Goal: Task Accomplishment & Management: Manage account settings

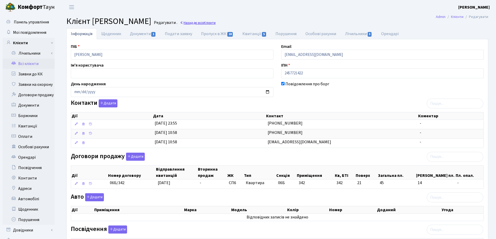
click at [216, 22] on link "Назад до всіх Клієнти" at bounding box center [198, 22] width 36 height 5
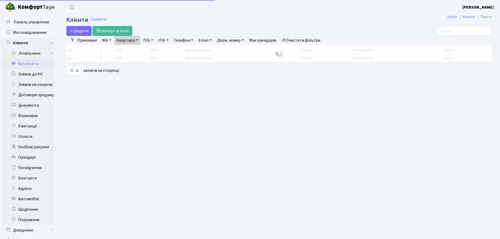
select select "25"
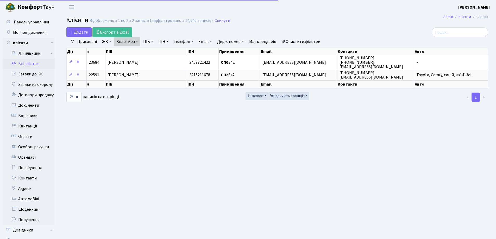
click at [137, 40] on link "Квартира" at bounding box center [127, 41] width 26 height 9
click at [139, 48] on input "342" at bounding box center [130, 52] width 30 height 10
type input "3"
type input "266"
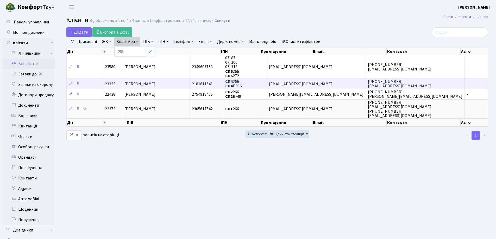
click at [187, 84] on td "Дибська Наталія Сергіївна" at bounding box center [155, 84] width 67 height 10
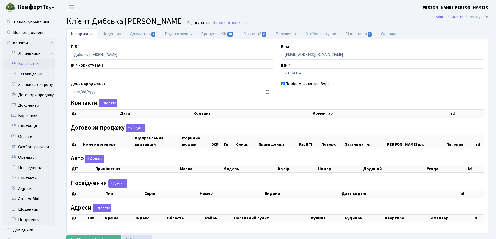
checkbox input "true"
select select "25"
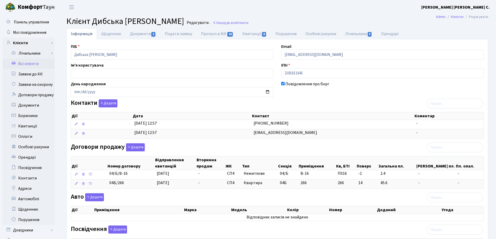
click at [254, 34] on link "Квитанції 6" at bounding box center [254, 33] width 33 height 11
select select "25"
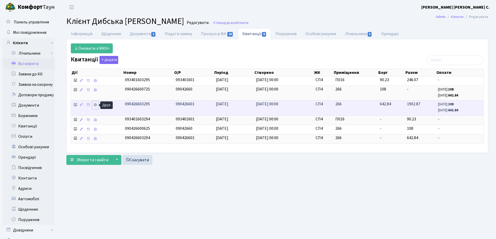
click at [95, 105] on icon at bounding box center [95, 105] width 4 height 4
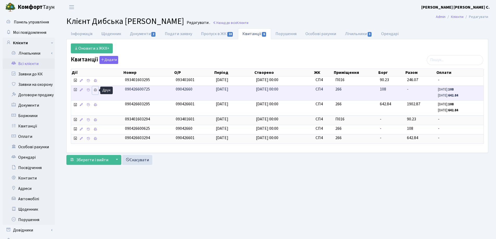
click at [95, 90] on icon at bounding box center [95, 90] width 4 height 4
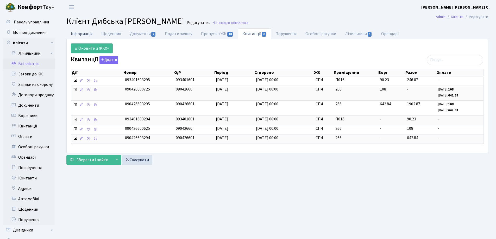
click at [77, 34] on link "Інформація" at bounding box center [81, 33] width 30 height 11
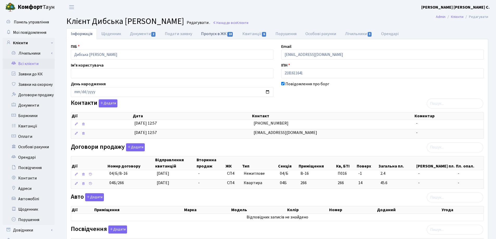
click at [203, 33] on link "Пропуск в ЖК 18" at bounding box center [217, 33] width 41 height 11
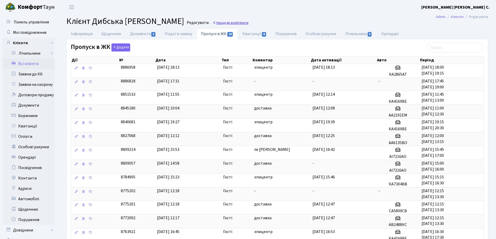
click at [244, 23] on span "Клієнти" at bounding box center [243, 22] width 12 height 5
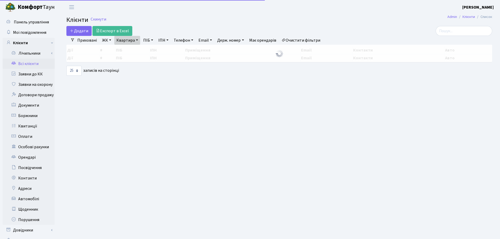
select select "25"
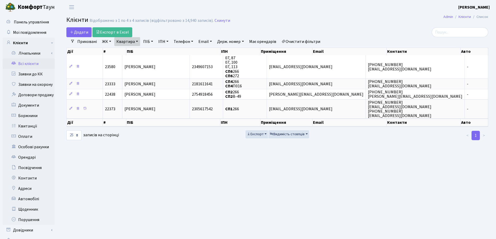
click at [137, 41] on link "Квартира" at bounding box center [127, 41] width 26 height 9
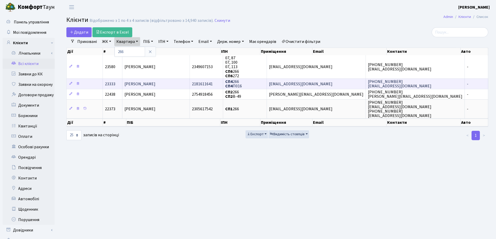
click at [190, 83] on td "Дибська Наталія Сергіївна" at bounding box center [155, 84] width 67 height 10
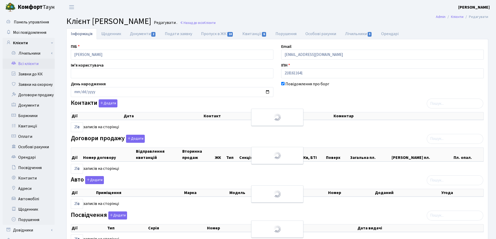
select select "25"
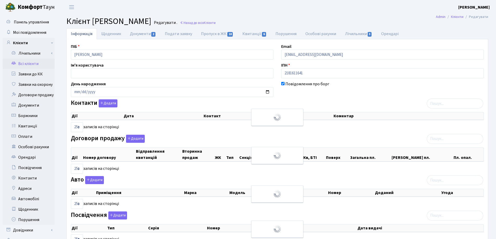
click at [246, 35] on link "Квитанції 6" at bounding box center [254, 33] width 33 height 11
select select "25"
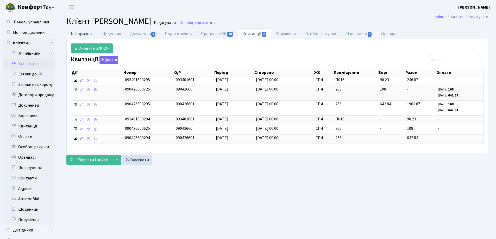
click at [78, 35] on link "Інформація" at bounding box center [81, 33] width 30 height 11
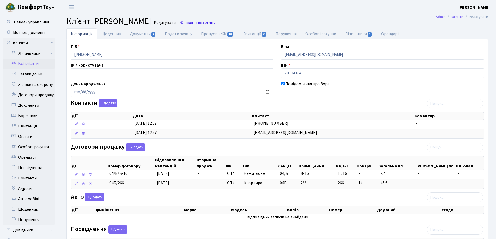
click at [216, 22] on link "Назад до всіх Клієнти" at bounding box center [198, 22] width 36 height 5
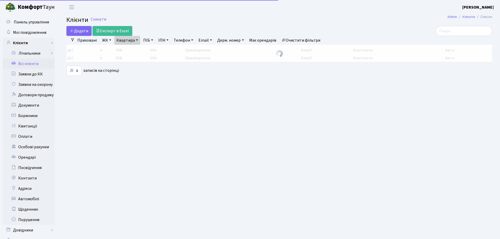
select select "25"
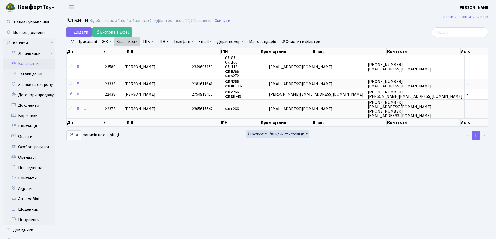
click at [137, 40] on link "Квартира" at bounding box center [127, 41] width 26 height 9
click at [150, 53] on icon at bounding box center [150, 52] width 4 height 4
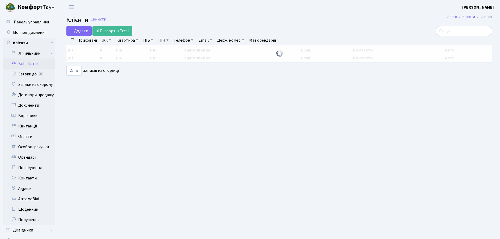
select select "25"
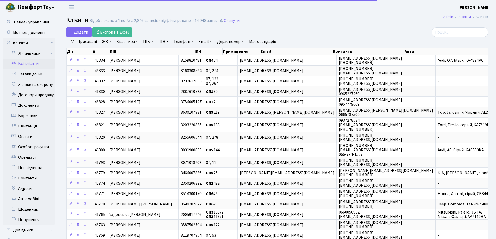
click at [27, 62] on link "Всі клієнти" at bounding box center [29, 64] width 52 height 10
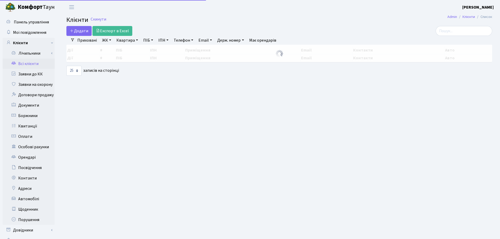
select select "25"
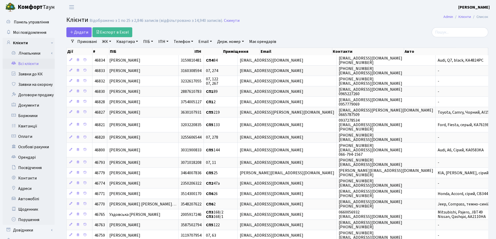
click at [136, 42] on link "Квартира" at bounding box center [127, 41] width 26 height 9
click at [450, 34] on input "search" at bounding box center [460, 32] width 57 height 10
click at [137, 40] on link "Квартира" at bounding box center [127, 41] width 26 height 9
type input "85"
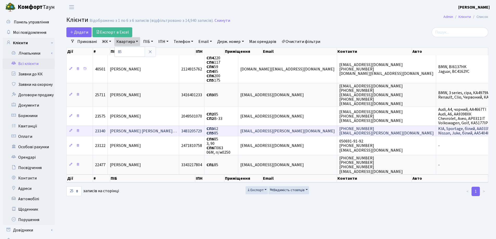
click at [172, 132] on span "[PERSON_NAME] [PERSON_NAME]…" at bounding box center [143, 131] width 67 height 6
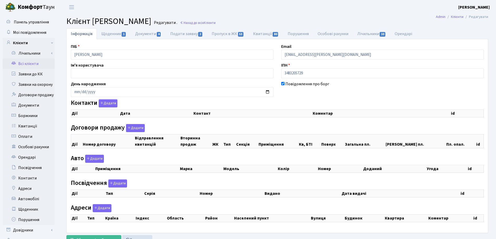
checkbox input "true"
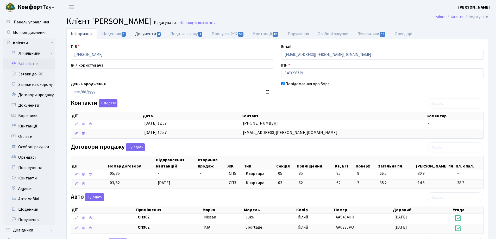
click at [146, 34] on link "Документи 4" at bounding box center [148, 33] width 35 height 11
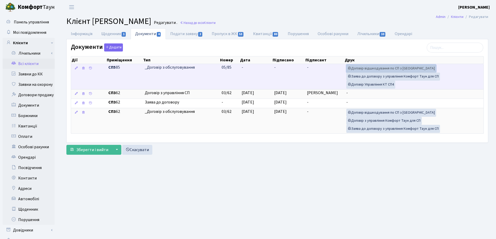
click at [375, 68] on link "Договір відшкодування по СП з Екві" at bounding box center [391, 69] width 90 height 8
click at [373, 85] on link "Договір Управління КТ СП4" at bounding box center [370, 85] width 49 height 8
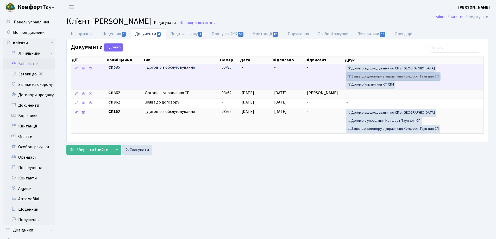
click at [377, 75] on link "Заява до договору з управління Комфорт Таун для СП" at bounding box center [393, 77] width 94 height 8
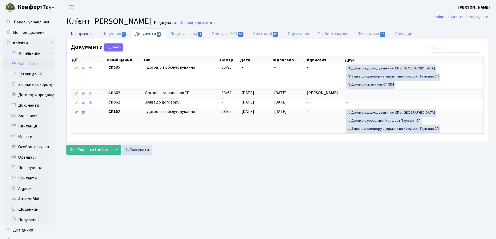
click at [79, 32] on link "Інформація" at bounding box center [81, 33] width 30 height 11
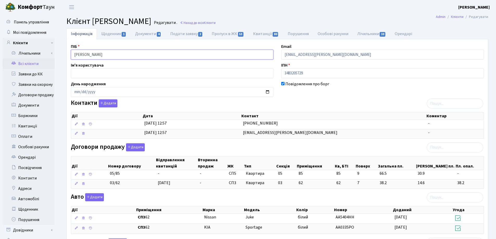
drag, startPoint x: 163, startPoint y: 53, endPoint x: 66, endPoint y: 58, distance: 96.7
click at [60, 59] on div "Інформація Щоденник 1 Документи 4 Подати заявку 2 Пропуск в ЖК 53 Квитанції 80 …" at bounding box center [277, 196] width 437 height 336
click at [266, 7] on header "Комфорт Таун Лоскутова В. С. Мій обліковий запис Вийти" at bounding box center [248, 7] width 496 height 14
click at [216, 20] on link "Назад до всіх Клієнти" at bounding box center [198, 22] width 36 height 5
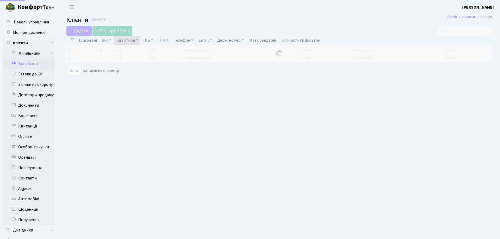
select select "25"
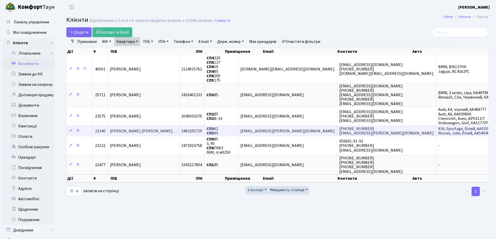
click at [153, 131] on span "[PERSON_NAME] [PERSON_NAME]…" at bounding box center [143, 131] width 67 height 6
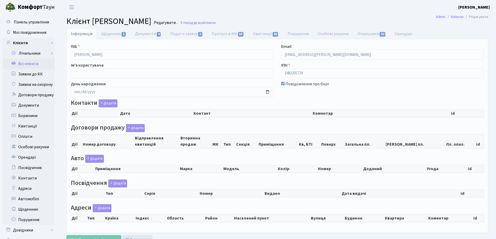
checkbox input "true"
click at [141, 34] on link "Документи 4" at bounding box center [148, 33] width 35 height 11
select select "25"
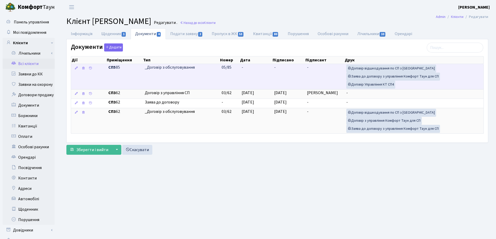
click at [260, 67] on td "-" at bounding box center [256, 76] width 33 height 25
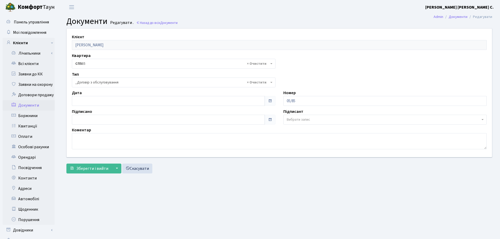
select select "289"
type input "[DATE]"
click at [126, 97] on input "[DATE]" at bounding box center [167, 101] width 191 height 10
click at [102, 166] on span "Зберегти і вийти" at bounding box center [92, 169] width 32 height 6
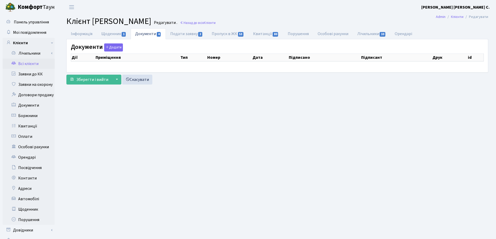
select select "25"
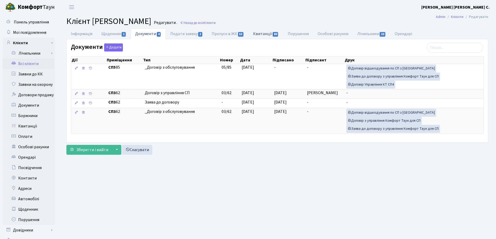
click at [257, 34] on link "Квитанції 80" at bounding box center [266, 33] width 35 height 11
select select "25"
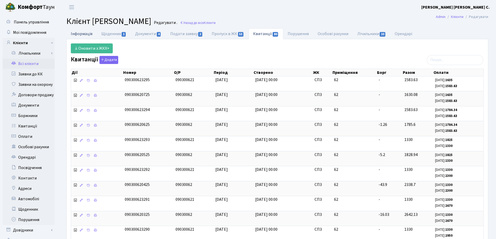
click at [79, 32] on link "Інформація" at bounding box center [81, 33] width 30 height 11
select select "25"
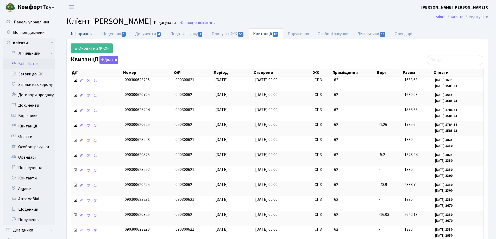
select select "25"
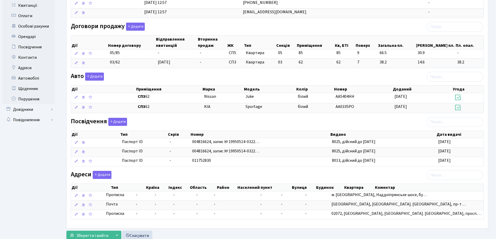
scroll to position [130, 0]
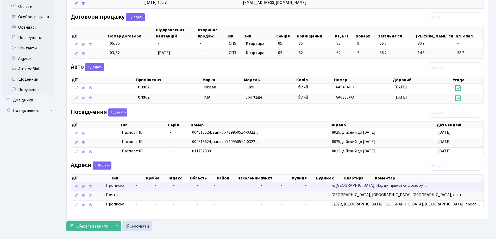
click at [390, 184] on span "м. [GEOGRAPHIC_DATA], Наддніпрянське шосе, бу…" at bounding box center [378, 186] width 95 height 6
click at [120, 184] on span "Прописка" at bounding box center [115, 186] width 18 height 6
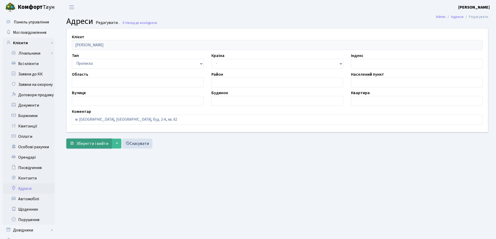
click at [81, 145] on span "Зберегти і вийти" at bounding box center [92, 144] width 32 height 6
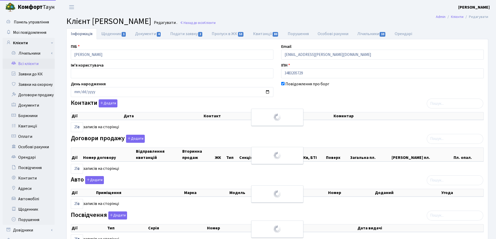
select select "25"
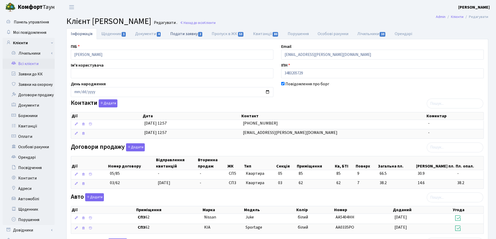
click at [170, 33] on link "Подати заявку 2" at bounding box center [186, 33] width 41 height 11
select select "25"
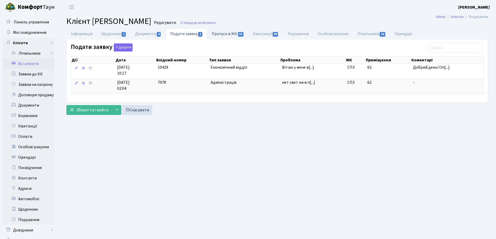
click at [230, 35] on link "Пропуск в ЖК 53" at bounding box center [227, 33] width 41 height 11
select select "25"
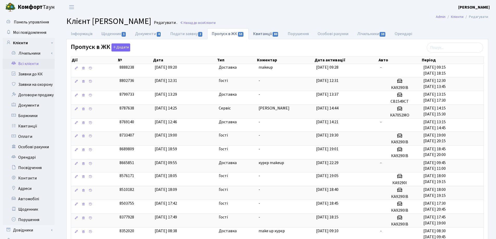
click at [265, 35] on link "Квитанції 80" at bounding box center [266, 33] width 35 height 11
select select "25"
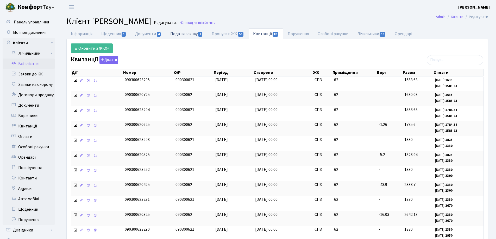
click at [174, 35] on link "Подати заявку 2" at bounding box center [186, 33] width 41 height 11
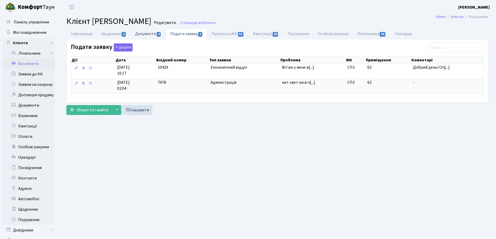
click at [146, 34] on link "Документи 4" at bounding box center [148, 33] width 35 height 11
select select "25"
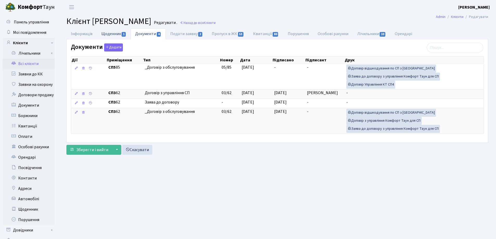
click at [115, 36] on link "Щоденник 1" at bounding box center [114, 33] width 34 height 11
select select "25"
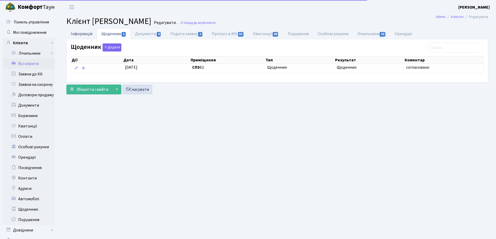
click at [74, 34] on link "Інформація" at bounding box center [81, 33] width 30 height 11
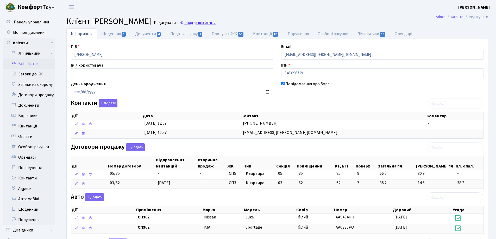
click at [216, 23] on link "Назад до всіх Клієнти" at bounding box center [198, 22] width 36 height 5
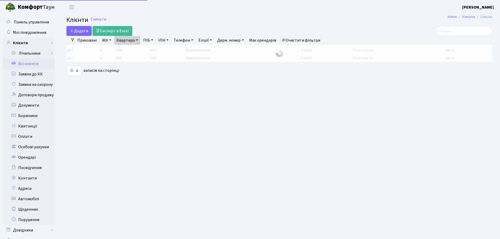
select select "25"
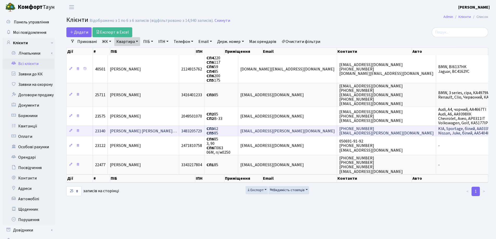
click at [156, 128] on td "[PERSON_NAME] [PERSON_NAME]…" at bounding box center [143, 131] width 71 height 10
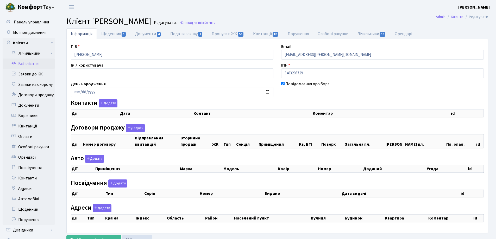
checkbox input "true"
select select "25"
checkbox input "true"
select select "25"
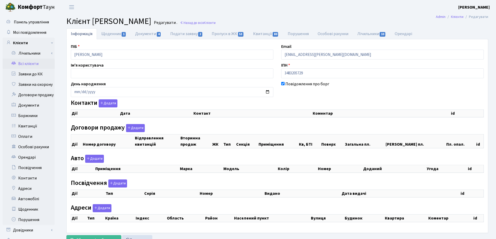
checkbox input "true"
select select "25"
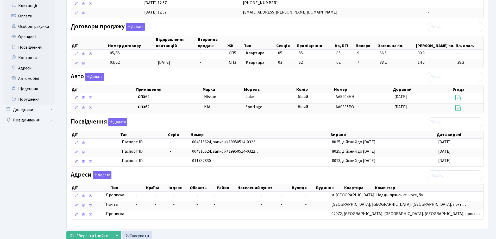
scroll to position [138, 0]
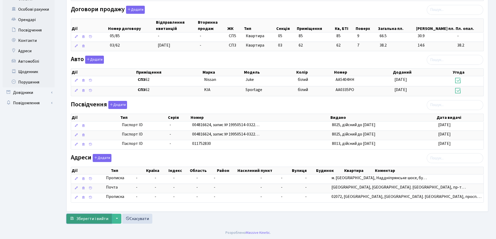
click at [82, 218] on span "Зберегти і вийти" at bounding box center [92, 219] width 32 height 6
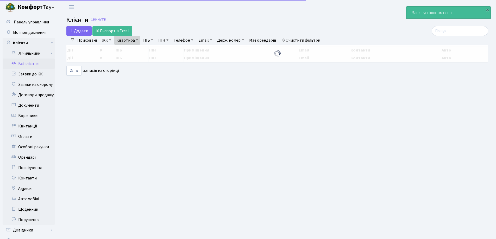
select select "25"
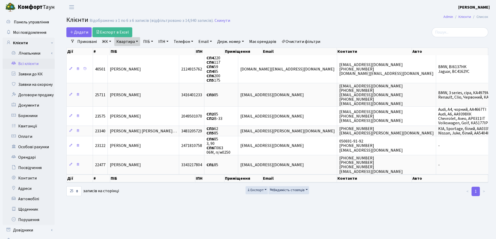
click at [139, 41] on link "Квартира" at bounding box center [127, 41] width 26 height 9
click at [152, 52] on icon at bounding box center [150, 52] width 4 height 4
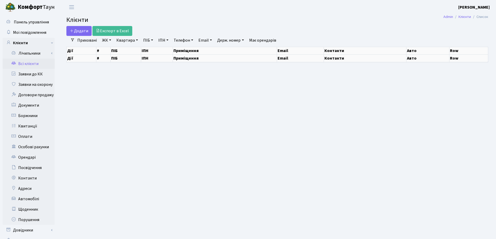
select select "25"
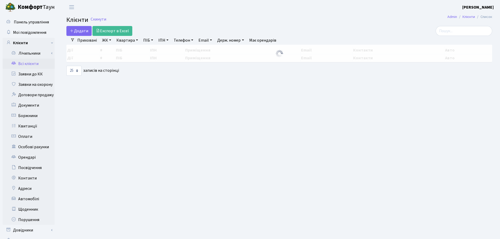
select select "25"
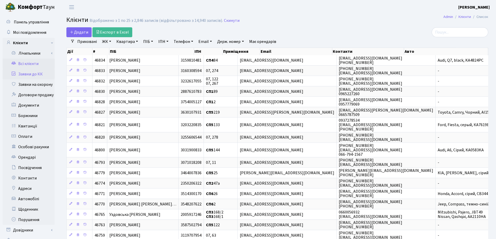
click at [23, 70] on link "Заявки до КК" at bounding box center [29, 74] width 52 height 10
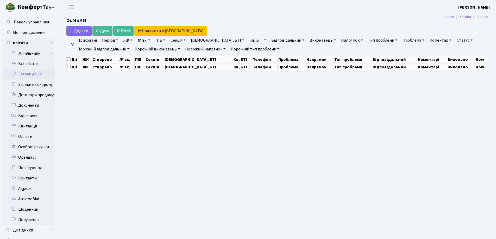
select select "25"
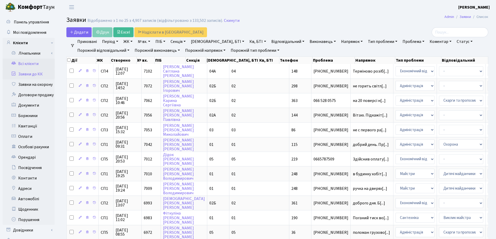
click at [28, 60] on link "Всі клієнти" at bounding box center [29, 64] width 52 height 10
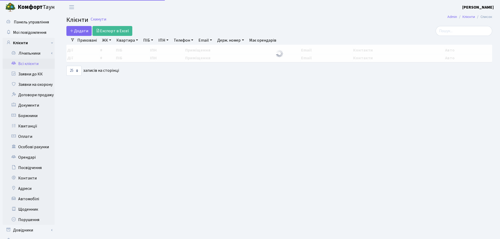
select select "25"
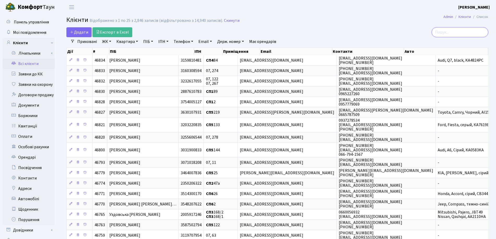
click at [447, 32] on input "search" at bounding box center [460, 32] width 57 height 10
click at [137, 43] on link "Квартира" at bounding box center [127, 41] width 26 height 9
type input "85"
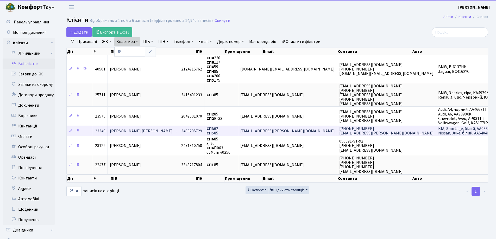
click at [167, 131] on span "[PERSON_NAME] [PERSON_NAME]…" at bounding box center [143, 131] width 67 height 6
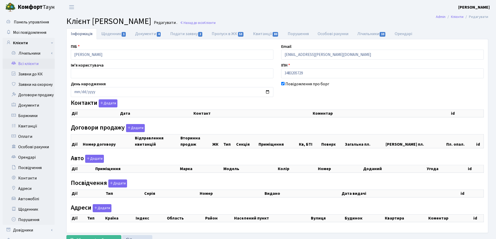
checkbox input "true"
select select "25"
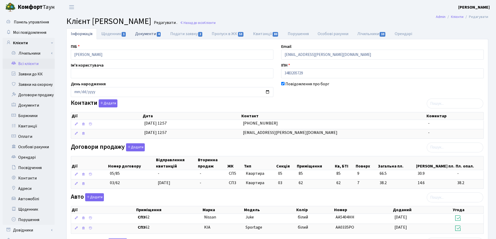
click at [150, 32] on link "Документи 4" at bounding box center [148, 33] width 35 height 11
select select "25"
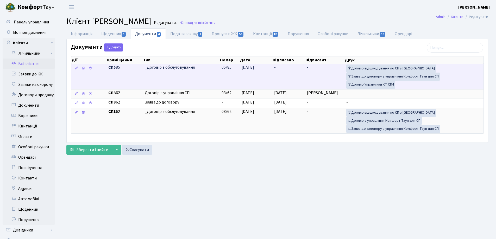
click at [268, 68] on td "[DATE]" at bounding box center [256, 76] width 33 height 25
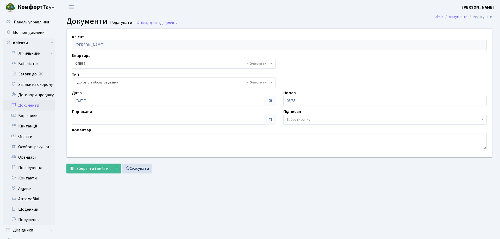
select select "289"
click at [109, 99] on input "18.08.2025" at bounding box center [167, 101] width 191 height 10
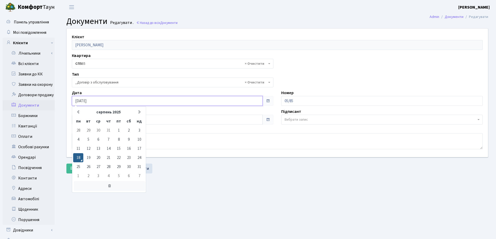
click at [109, 186] on icon at bounding box center [110, 186] width 72 height 10
click at [175, 193] on main "Admin Документи Редагувати Документи Редагувати . Назад до всіх Документи Клієн…" at bounding box center [277, 131] width 437 height 234
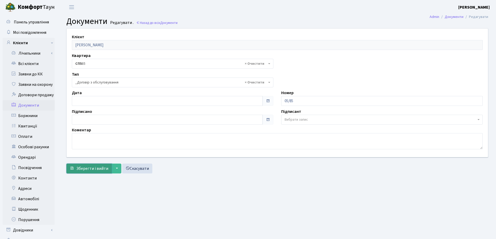
click at [89, 168] on span "Зберегти і вийти" at bounding box center [92, 169] width 32 height 6
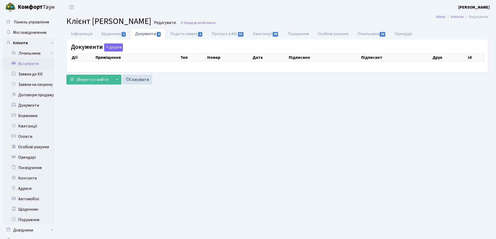
select select "25"
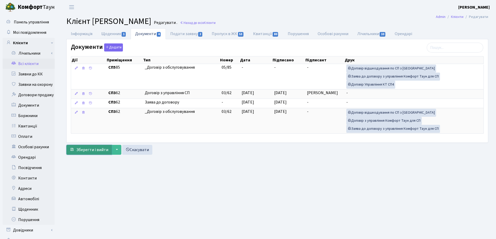
click at [82, 148] on span "Зберегти і вийти" at bounding box center [92, 150] width 32 height 6
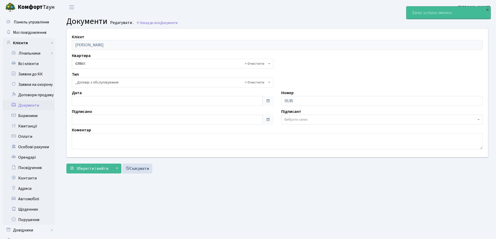
select select "289"
click at [31, 61] on link "Всі клієнти" at bounding box center [29, 64] width 52 height 10
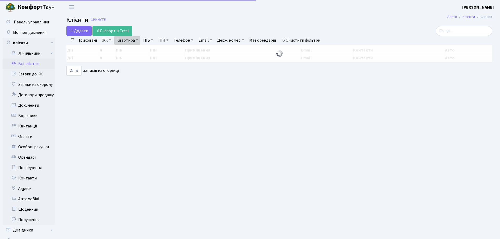
select select "25"
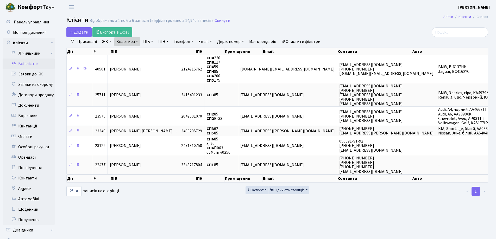
click at [137, 40] on link "Квартира" at bounding box center [127, 41] width 26 height 9
click at [150, 51] on icon at bounding box center [150, 52] width 4 height 4
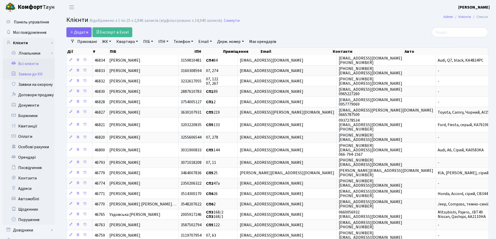
click at [31, 75] on link "Заявки до КК" at bounding box center [29, 74] width 52 height 10
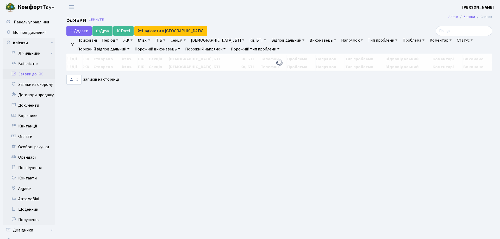
select select "25"
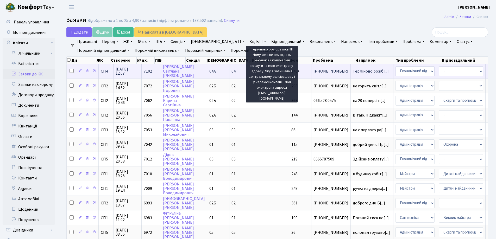
click at [353, 72] on span "Терміново розіб[...]" at bounding box center [371, 71] width 36 height 6
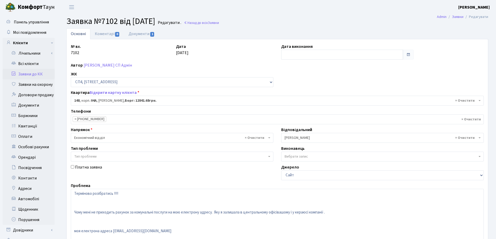
select select "21176"
click at [12, 73] on icon at bounding box center [13, 73] width 5 height 5
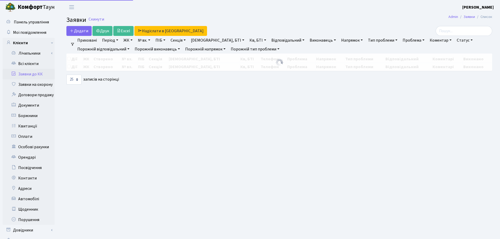
select select "25"
